Goal: Information Seeking & Learning: Learn about a topic

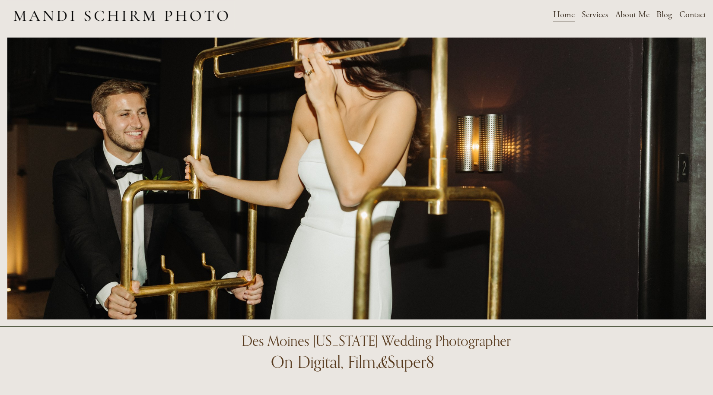
click at [0, 0] on span "Weddings" at bounding box center [0, 0] width 0 height 0
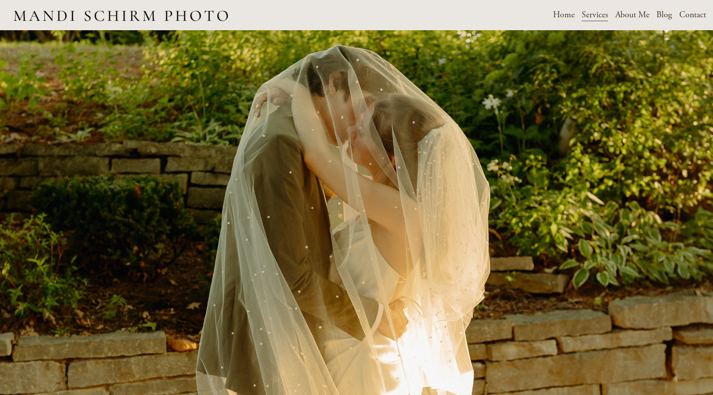
click at [600, 17] on span "Services" at bounding box center [595, 15] width 26 height 14
click at [564, 17] on link "Home" at bounding box center [564, 15] width 22 height 16
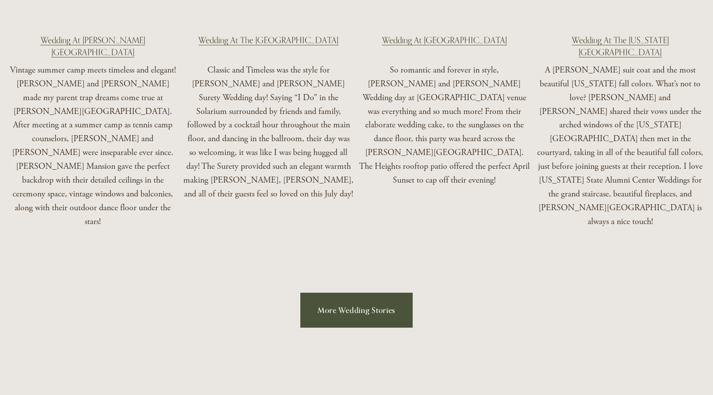
scroll to position [1704, 0]
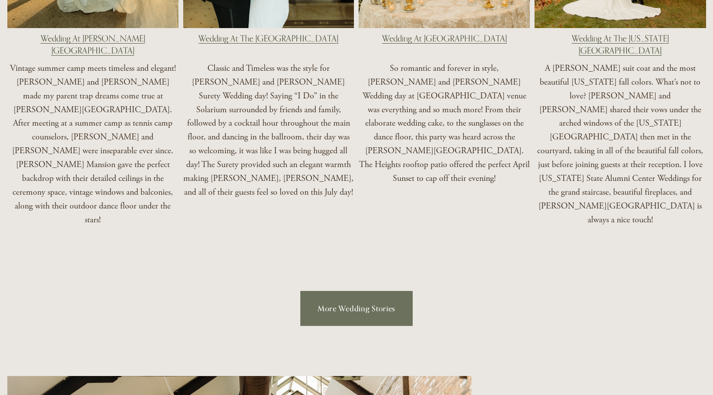
click at [364, 291] on link "More Wedding Stories" at bounding box center [356, 308] width 112 height 35
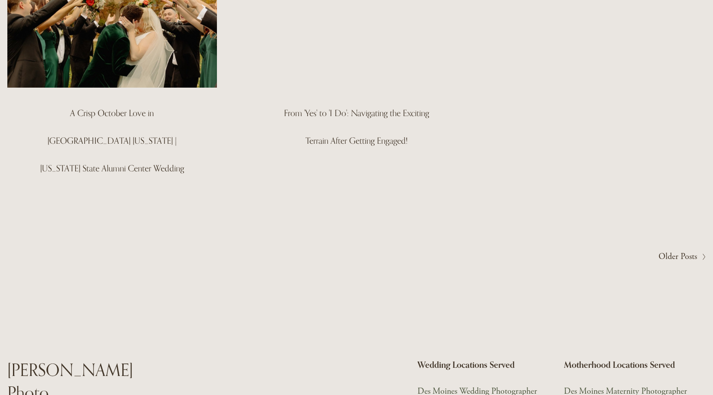
scroll to position [586, 0]
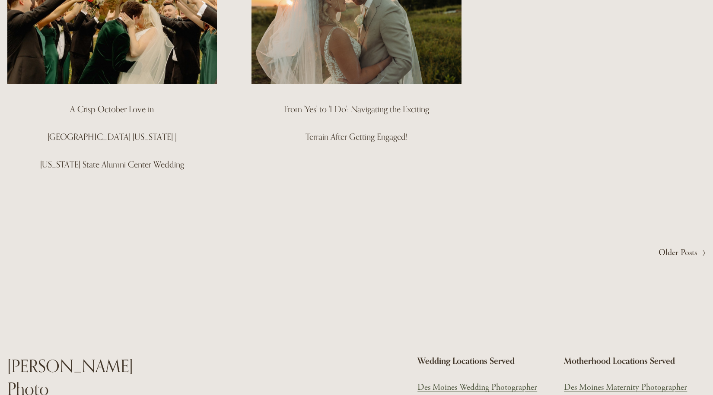
click at [684, 246] on span "Older Posts" at bounding box center [677, 253] width 38 height 14
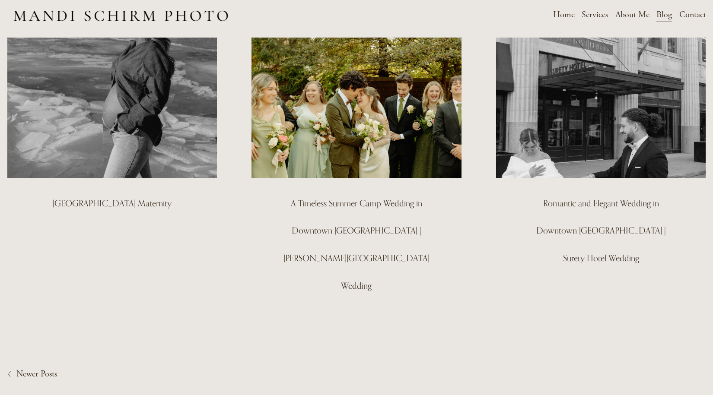
click at [331, 156] on img at bounding box center [357, 108] width 212 height 142
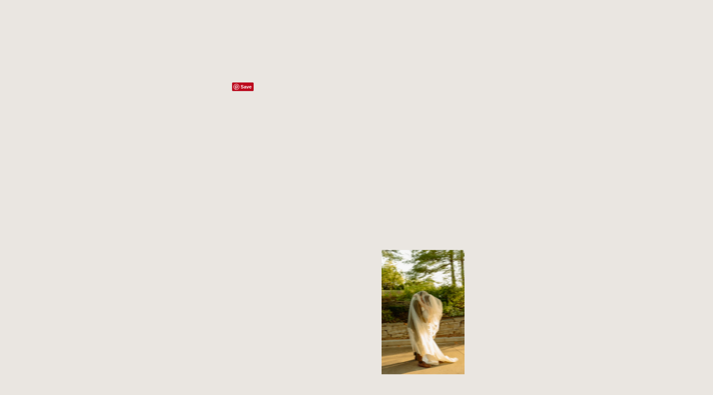
scroll to position [5679, 0]
